Goal: Task Accomplishment & Management: Manage account settings

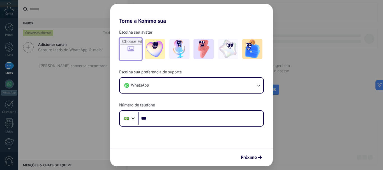
click at [131, 51] on input "file" at bounding box center [131, 49] width 22 height 22
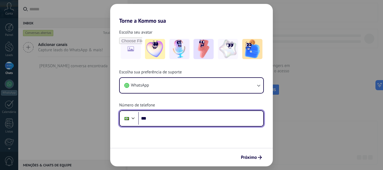
click at [173, 122] on input "***" at bounding box center [200, 118] width 125 height 13
type input "**********"
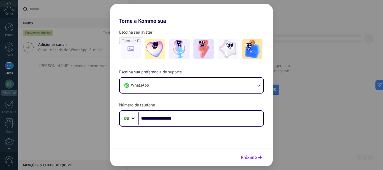
click at [248, 154] on button "Próximo" at bounding box center [251, 158] width 26 height 10
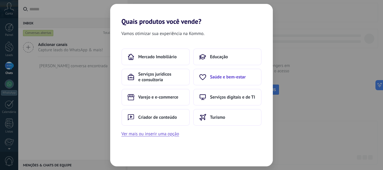
click at [228, 79] on span "Saúde e bem-estar" at bounding box center [228, 77] width 36 height 6
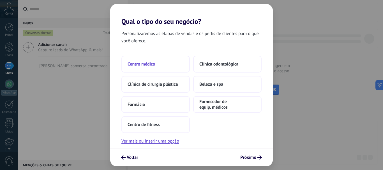
click at [156, 66] on button "Centro médico" at bounding box center [155, 64] width 68 height 17
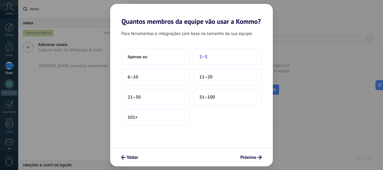
click at [213, 54] on button "2–5" at bounding box center [227, 57] width 68 height 17
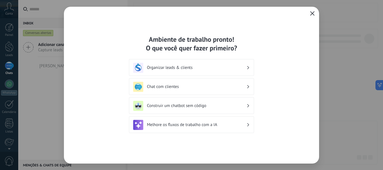
click at [312, 12] on icon "button" at bounding box center [312, 13] width 4 height 4
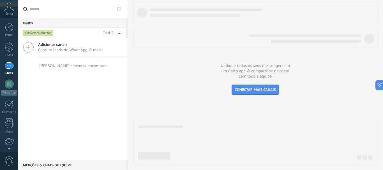
scroll to position [63, 0]
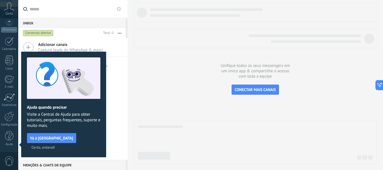
click at [55, 146] on span "Certo, entendi" at bounding box center [43, 148] width 24 height 4
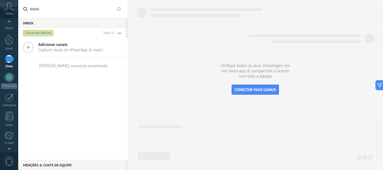
scroll to position [0, 0]
click at [11, 10] on icon at bounding box center [9, 7] width 10 height 8
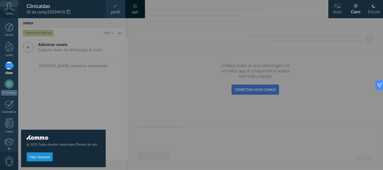
click at [116, 5] on span at bounding box center [116, 6] width 4 height 4
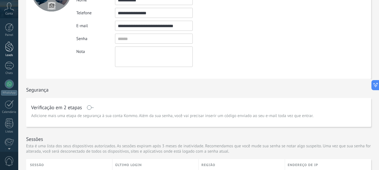
click at [7, 47] on div at bounding box center [9, 46] width 8 height 10
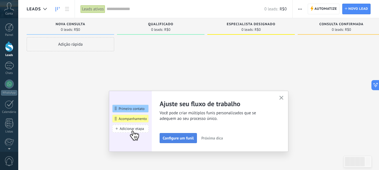
click at [176, 138] on span "Configure um funil" at bounding box center [178, 138] width 31 height 4
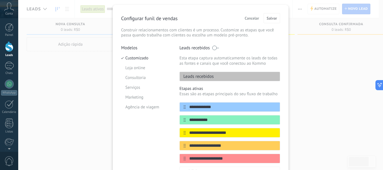
scroll to position [37, 0]
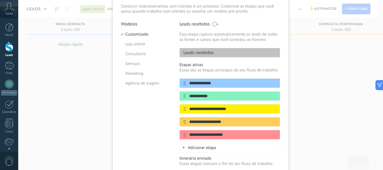
click at [214, 23] on span at bounding box center [215, 24] width 7 height 4
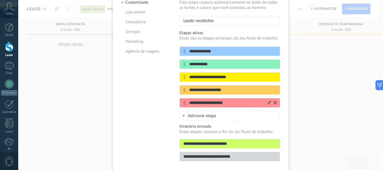
scroll to position [75, 0]
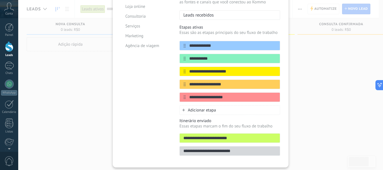
click at [198, 111] on span "Adicionar etapa" at bounding box center [202, 110] width 28 height 5
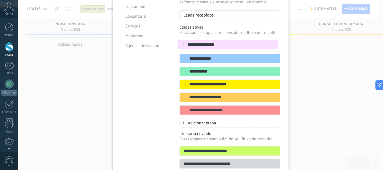
drag, startPoint x: 183, startPoint y: 111, endPoint x: 182, endPoint y: 42, distance: 69.0
click at [182, 42] on div "**********" at bounding box center [229, 78] width 101 height 74
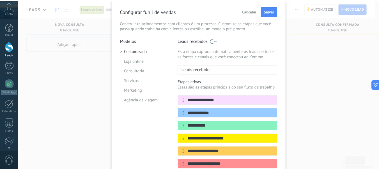
scroll to position [19, 0]
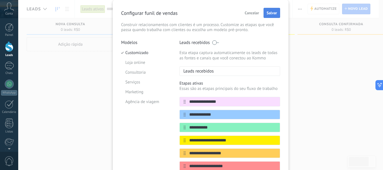
type input "**********"
click at [273, 17] on button "Salvar" at bounding box center [272, 13] width 17 height 10
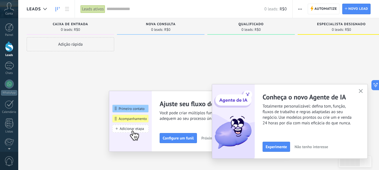
click at [357, 90] on button "button" at bounding box center [360, 92] width 7 height 8
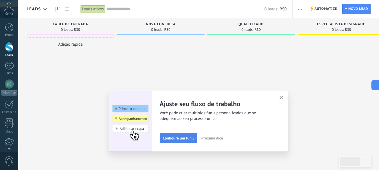
click at [176, 138] on span "Configure um funil" at bounding box center [178, 138] width 31 height 4
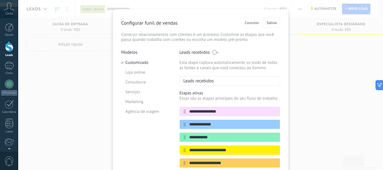
scroll to position [7, 0]
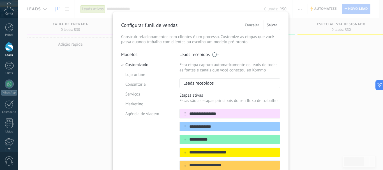
click at [296, 56] on div "**********" at bounding box center [200, 85] width 365 height 170
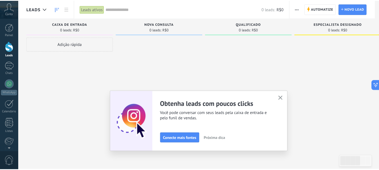
scroll to position [0, 0]
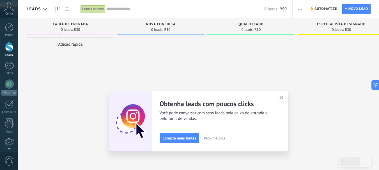
click at [210, 139] on span "Próxima dica" at bounding box center [215, 138] width 22 height 4
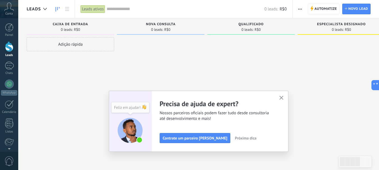
click at [235, 139] on span "Próxima dica" at bounding box center [246, 138] width 22 height 4
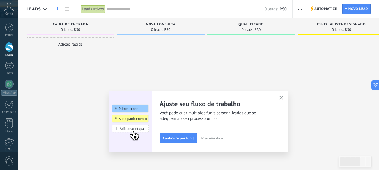
click at [222, 140] on span "Próxima dica" at bounding box center [212, 138] width 22 height 4
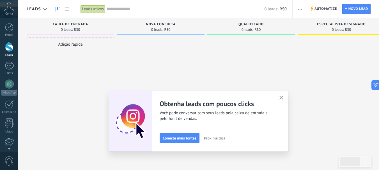
click at [222, 140] on span "Próxima dica" at bounding box center [215, 138] width 22 height 4
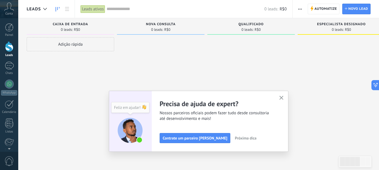
click at [235, 140] on span "Próxima dica" at bounding box center [246, 138] width 22 height 4
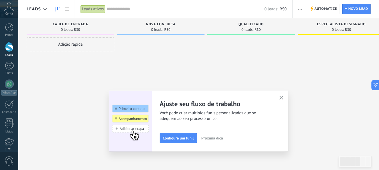
click at [282, 97] on icon "button" at bounding box center [281, 98] width 4 height 4
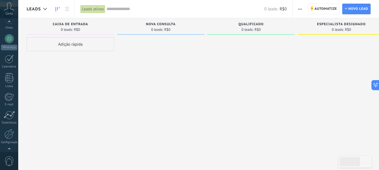
scroll to position [63, 0]
click at [10, 119] on div at bounding box center [9, 117] width 10 height 10
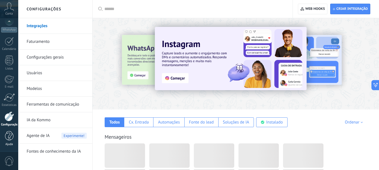
click at [6, 138] on div at bounding box center [9, 136] width 8 height 10
